Goal: Task Accomplishment & Management: Manage account settings

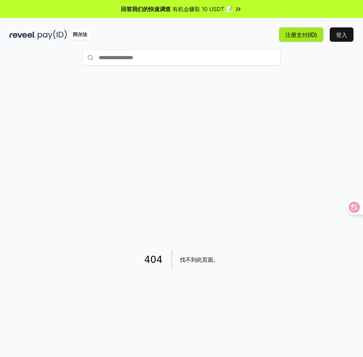
click at [307, 37] on font "注册支付(ID)" at bounding box center [302, 34] width 32 height 7
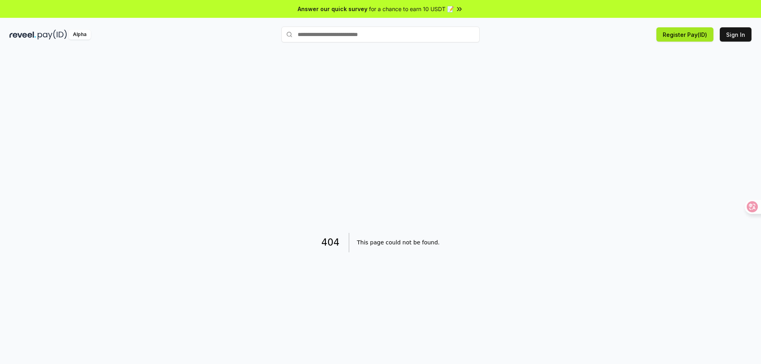
click at [685, 37] on button "Register Pay(ID)" at bounding box center [685, 34] width 57 height 14
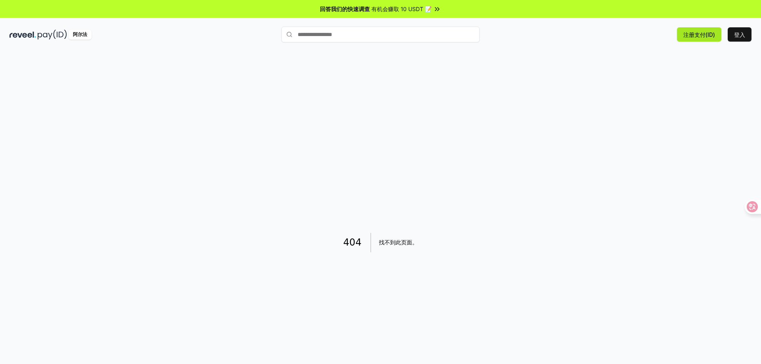
click at [710, 39] on button "注册支付(ID)" at bounding box center [699, 34] width 44 height 14
click at [749, 30] on button "登入" at bounding box center [740, 34] width 24 height 14
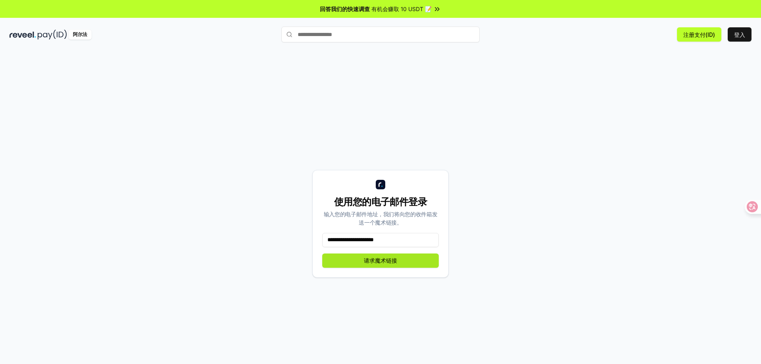
type input "**********"
click at [393, 263] on font "请求魔术链接" at bounding box center [380, 260] width 33 height 7
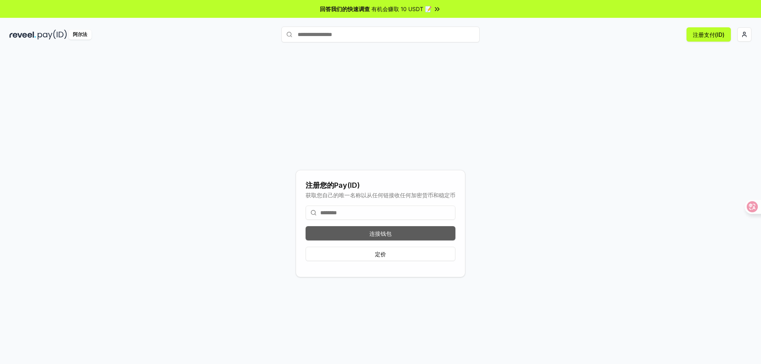
click at [364, 231] on button "连接钱包" at bounding box center [381, 233] width 150 height 14
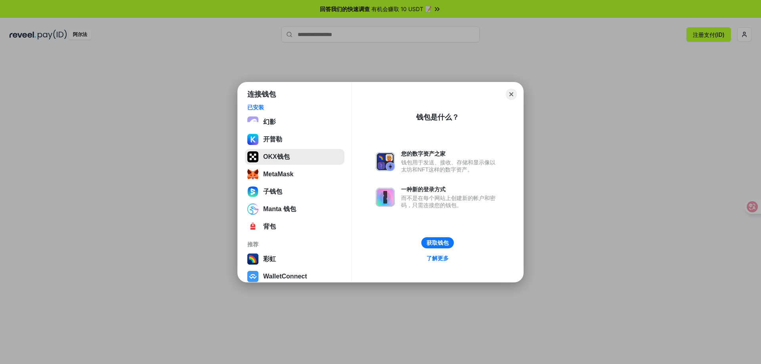
scroll to position [44, 0]
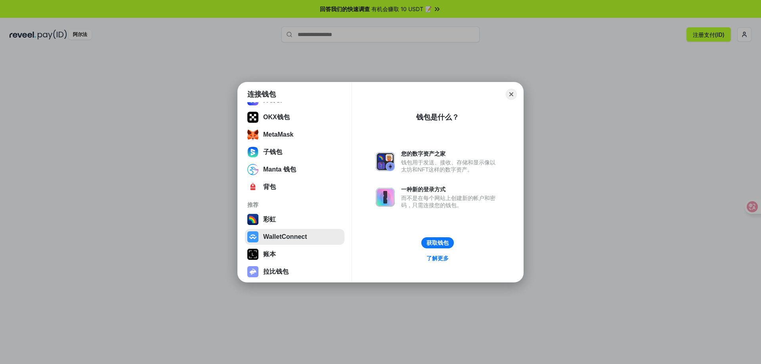
click at [290, 241] on button "WalletConnect" at bounding box center [295, 237] width 100 height 16
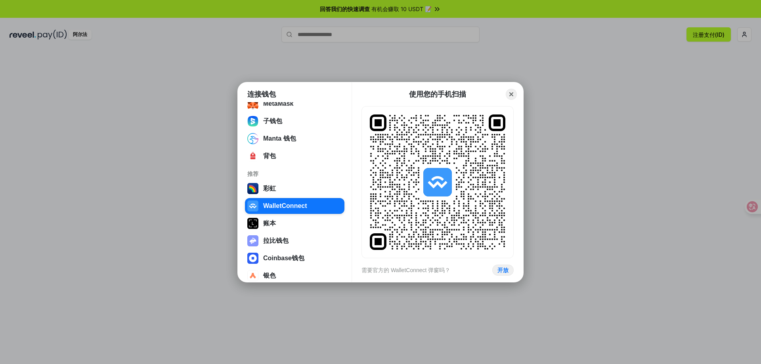
scroll to position [84, 0]
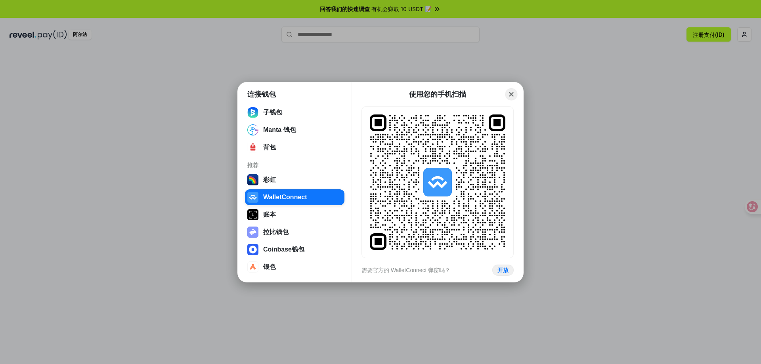
click at [512, 92] on button "Close" at bounding box center [512, 94] width 12 height 12
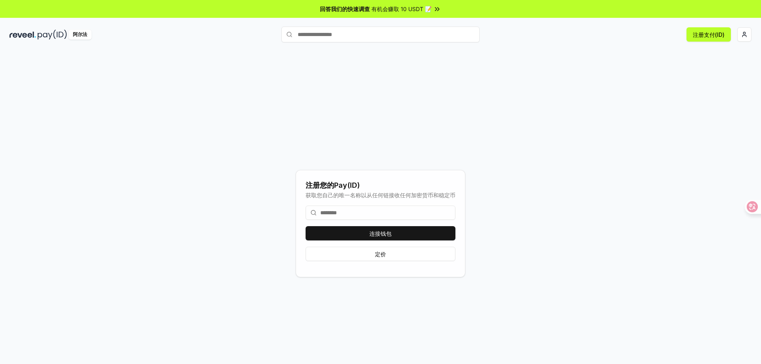
click at [364, 216] on input at bounding box center [381, 213] width 150 height 14
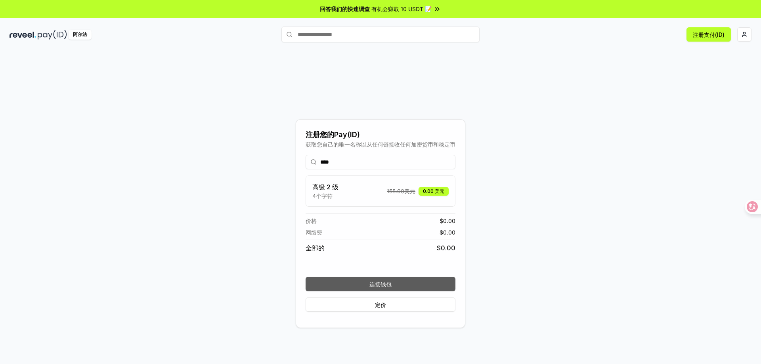
type input "****"
click at [376, 280] on font "连接钱包" at bounding box center [381, 284] width 22 height 8
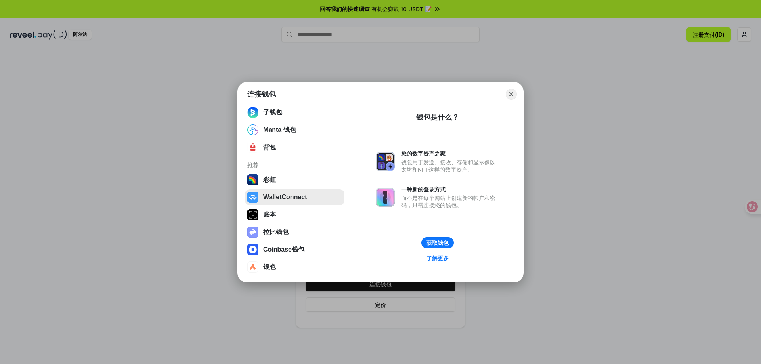
click at [288, 200] on button "WalletConnect" at bounding box center [295, 198] width 100 height 16
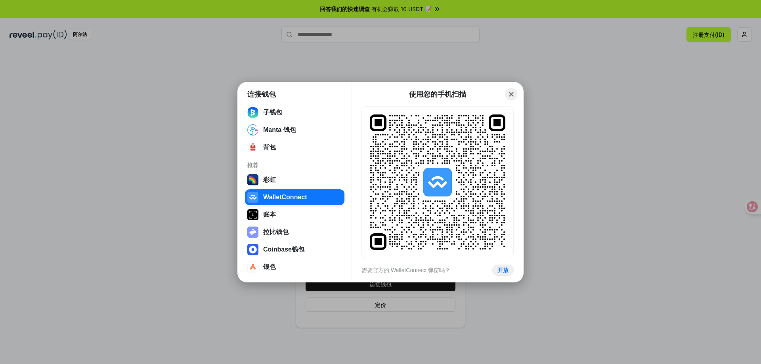
click at [514, 92] on button "Close" at bounding box center [512, 94] width 12 height 12
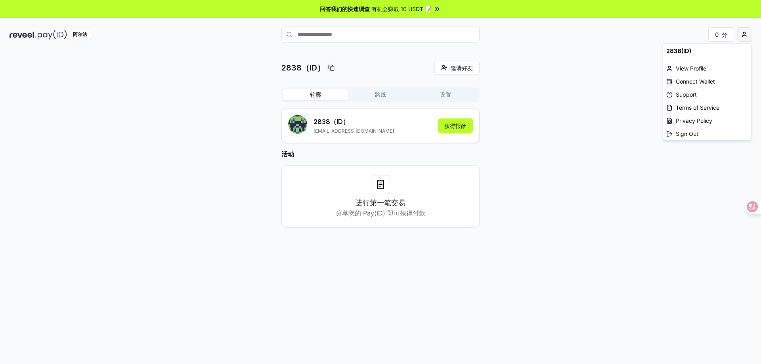
click at [746, 37] on html "回答我们的快速调查 有机会赚取 10 USDT 📝 阿尔法 0 分 2838（ID） 邀请好友 邀请 轮廓 路线 设置 2838 （ID） [EMAIL_AD…" at bounding box center [380, 182] width 761 height 364
click at [382, 186] on html "回答我们的快速调查 有机会赚取 10 USDT 📝 阿尔法 0 分 2838（ID） 邀请好友 邀请 轮廓 路线 设置 2838 （ID） [EMAIL_AD…" at bounding box center [380, 182] width 761 height 364
click at [382, 186] on icon at bounding box center [381, 185] width 10 height 10
click at [458, 127] on font "获得报酬" at bounding box center [456, 126] width 22 height 7
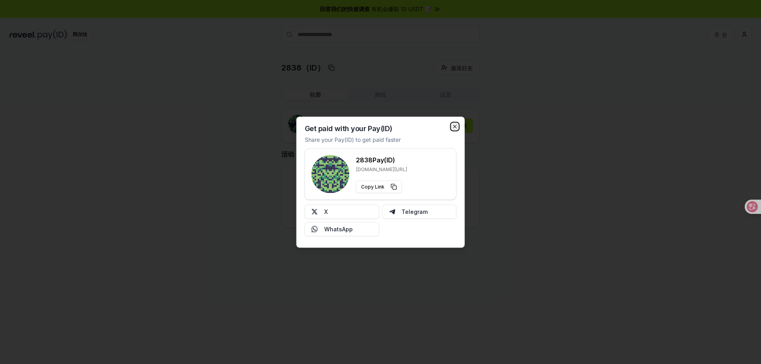
click at [456, 125] on icon "button" at bounding box center [455, 126] width 6 height 6
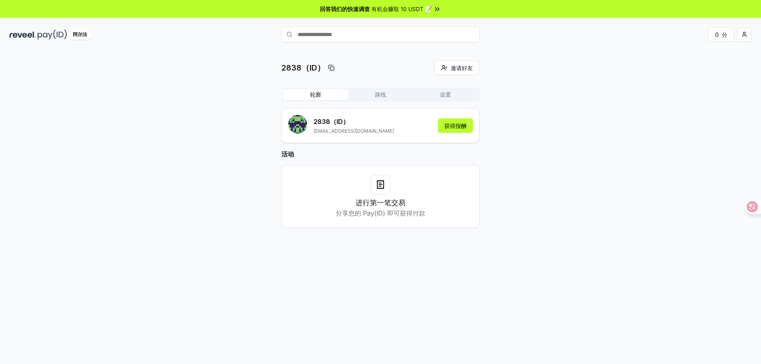
click at [385, 97] on font "路线" at bounding box center [380, 94] width 11 height 7
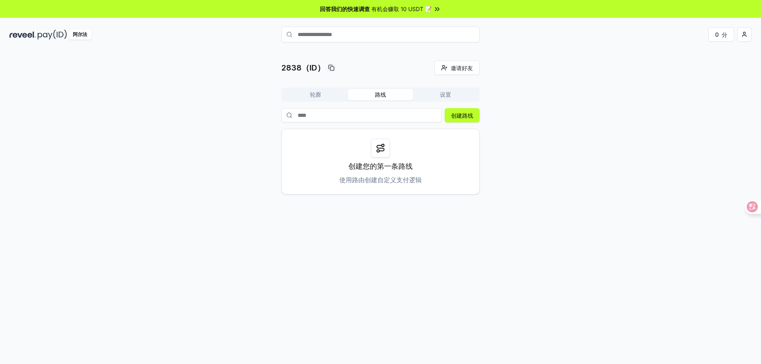
click at [321, 95] on button "轮廓" at bounding box center [315, 94] width 65 height 11
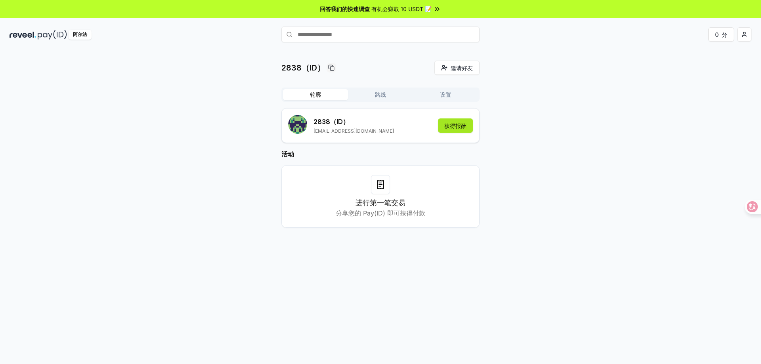
click at [452, 125] on font "获得报酬" at bounding box center [456, 126] width 22 height 7
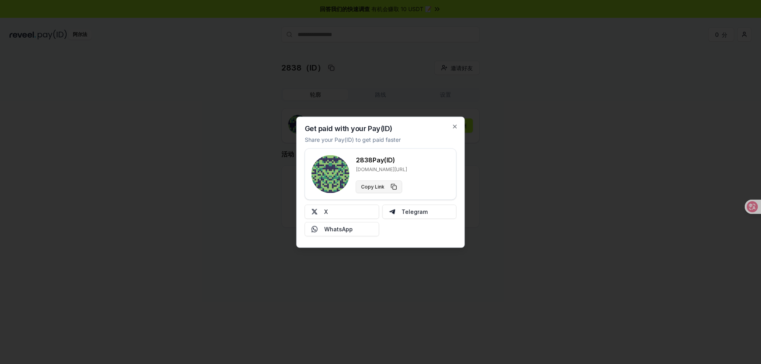
click at [396, 185] on button "Copy Link" at bounding box center [379, 186] width 46 height 13
click at [391, 186] on button "复制链接" at bounding box center [377, 186] width 42 height 13
click at [457, 125] on icon "button" at bounding box center [455, 126] width 6 height 6
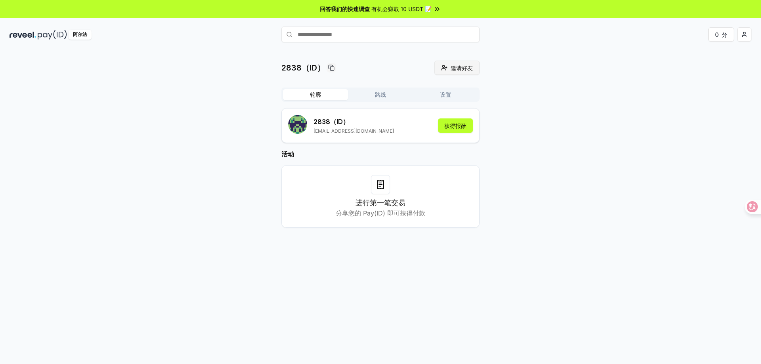
click at [456, 67] on font "邀请好友" at bounding box center [462, 68] width 22 height 7
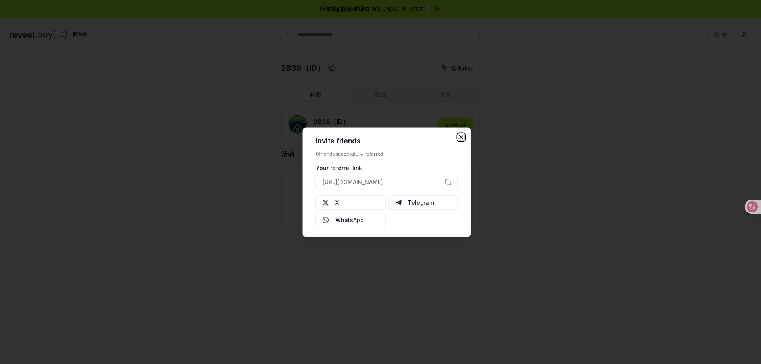
click at [462, 135] on icon "button" at bounding box center [461, 137] width 6 height 6
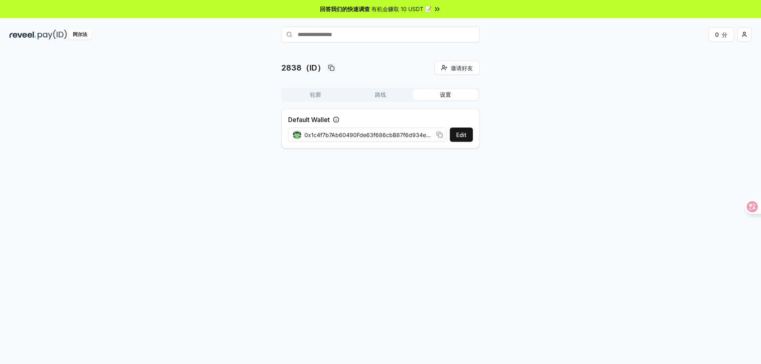
click at [442, 94] on font "设置" at bounding box center [445, 94] width 11 height 7
click at [454, 136] on button "编辑" at bounding box center [461, 135] width 24 height 14
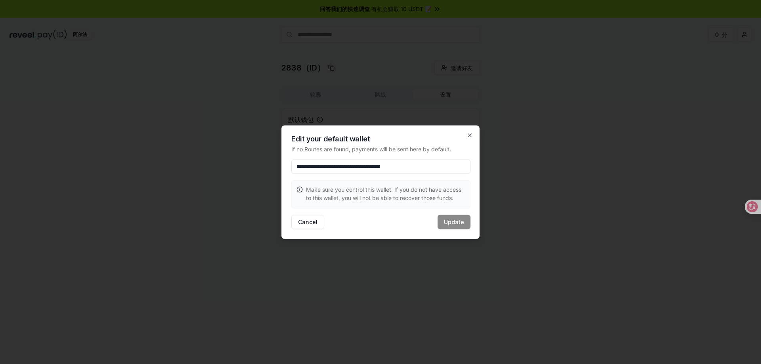
click at [451, 167] on input "**********" at bounding box center [381, 166] width 179 height 14
drag, startPoint x: 446, startPoint y: 166, endPoint x: 222, endPoint y: 169, distance: 223.7
click at [222, 169] on body "**********" at bounding box center [380, 182] width 761 height 364
click at [469, 134] on icon "button" at bounding box center [469, 135] width 3 height 3
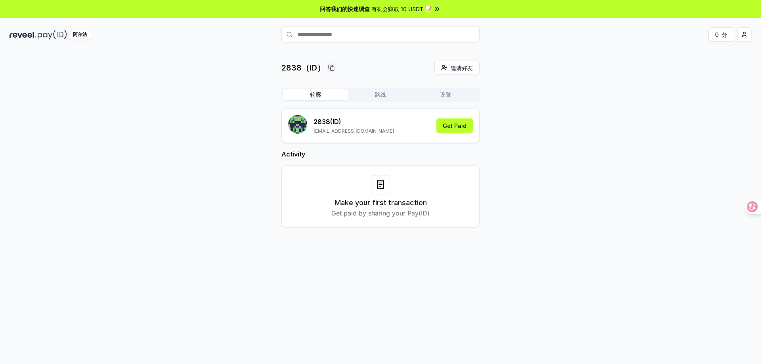
click at [320, 92] on font "轮廓" at bounding box center [315, 94] width 11 height 7
click at [456, 129] on font "获得报酬" at bounding box center [456, 126] width 22 height 7
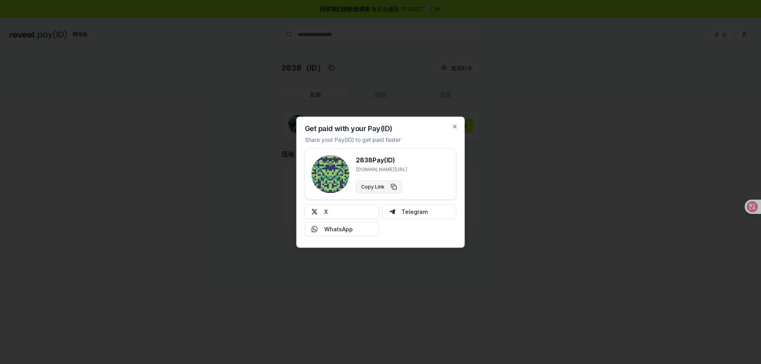
click at [393, 188] on button "Copy Link" at bounding box center [379, 186] width 46 height 13
click at [389, 185] on button "复制链接" at bounding box center [377, 186] width 42 height 13
click at [456, 125] on icon "button" at bounding box center [455, 126] width 3 height 3
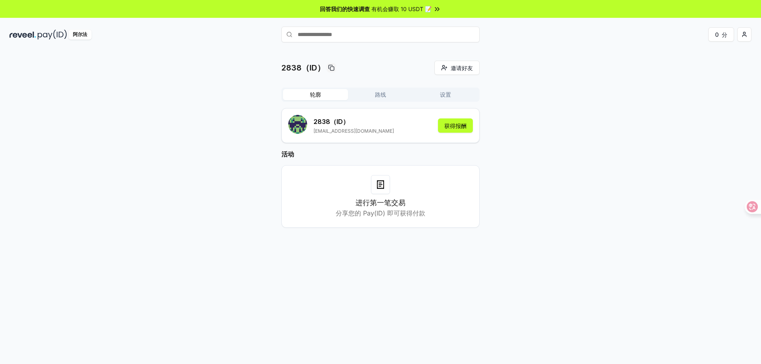
click at [383, 183] on icon at bounding box center [381, 185] width 10 height 10
click at [390, 208] on h3 "进行第一笔交易" at bounding box center [381, 203] width 50 height 11
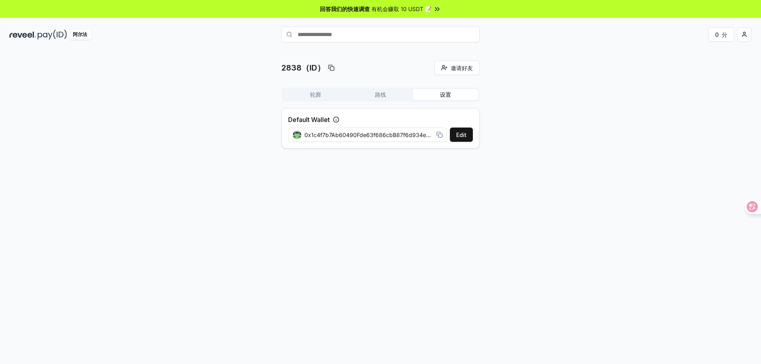
click at [443, 93] on font "设置" at bounding box center [445, 94] width 11 height 7
click at [441, 133] on icon at bounding box center [440, 135] width 6 height 6
